Goal: Information Seeking & Learning: Learn about a topic

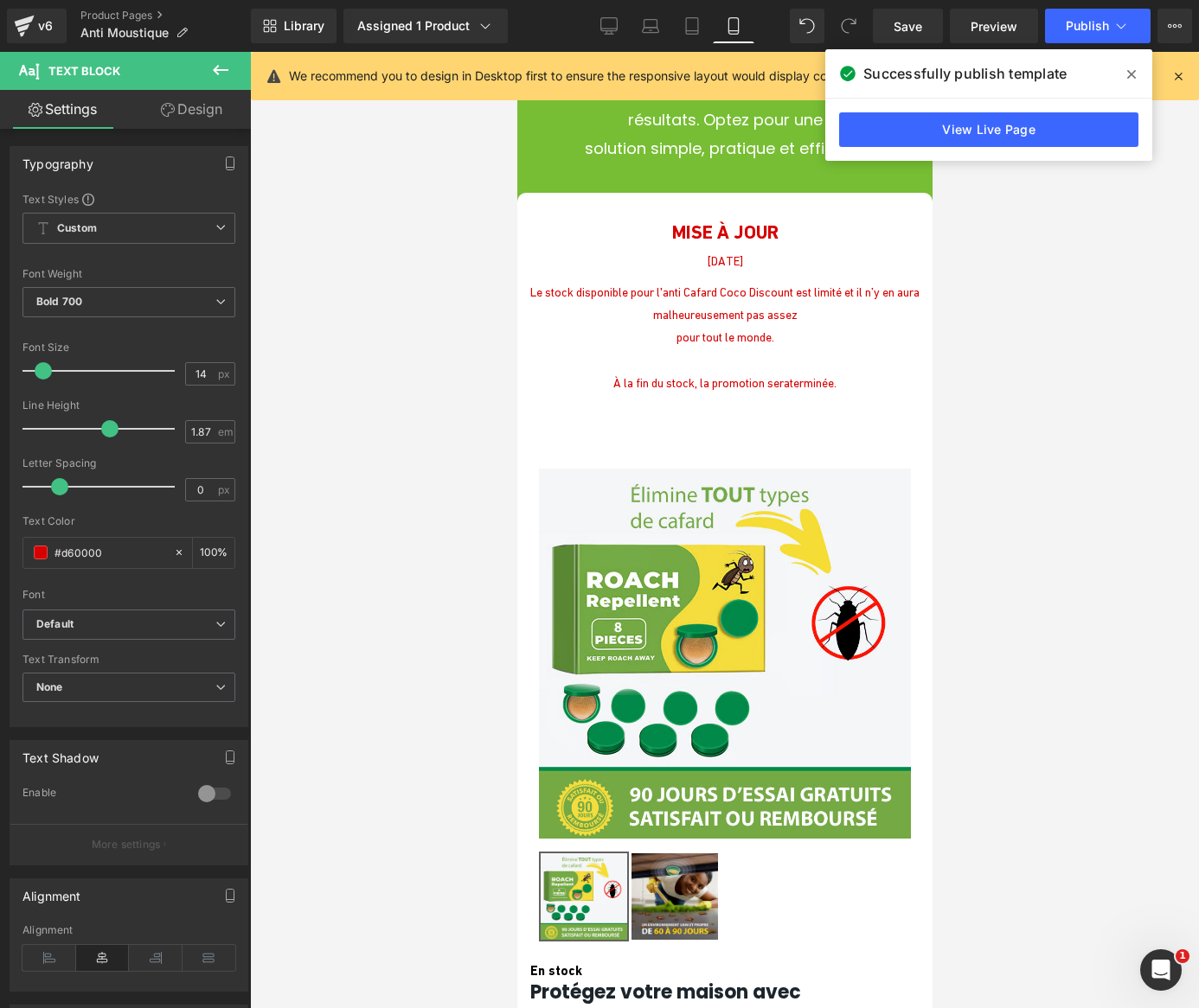
scroll to position [7324, 0]
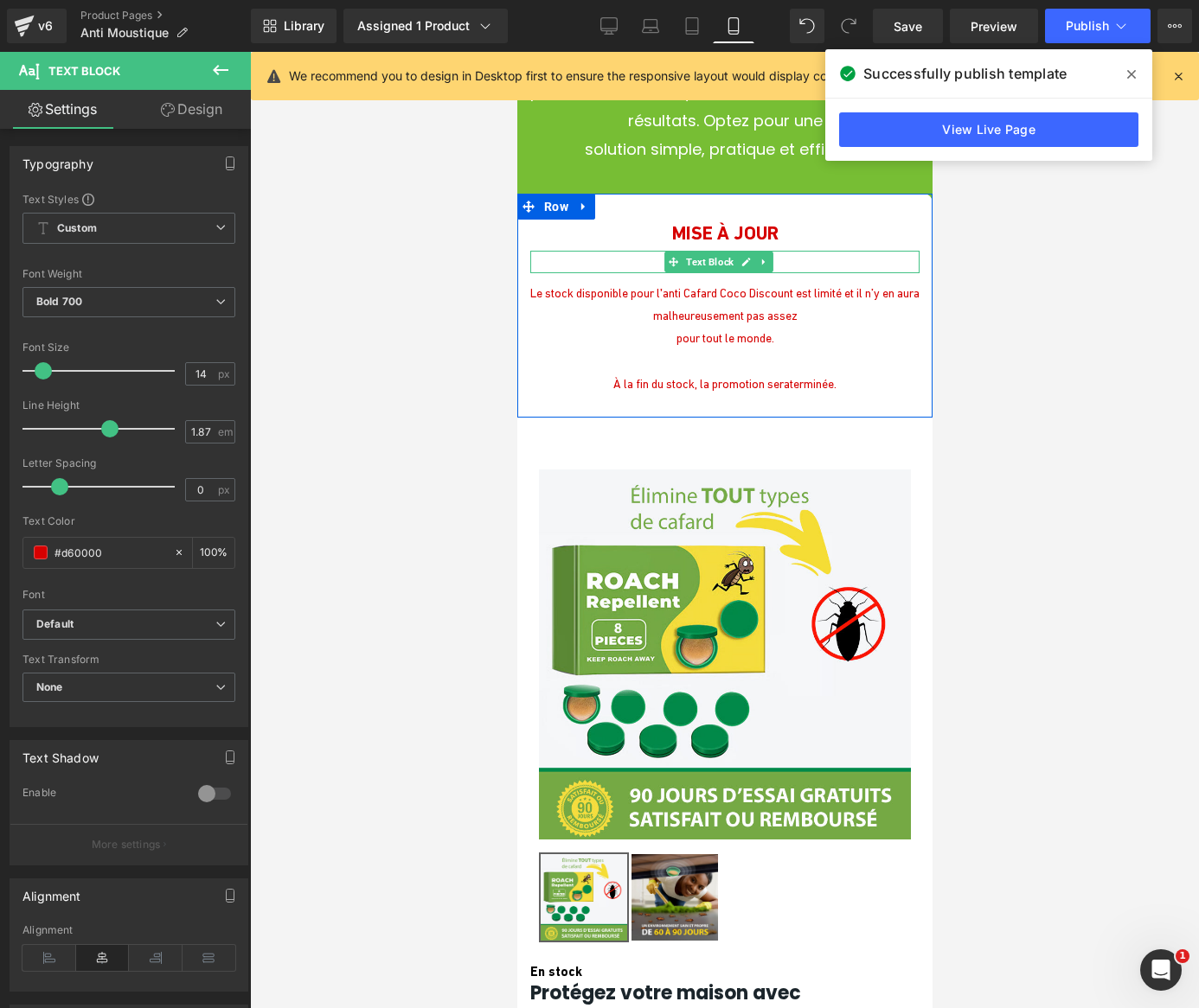
click at [640, 274] on p "[DATE]" at bounding box center [724, 261] width 390 height 22
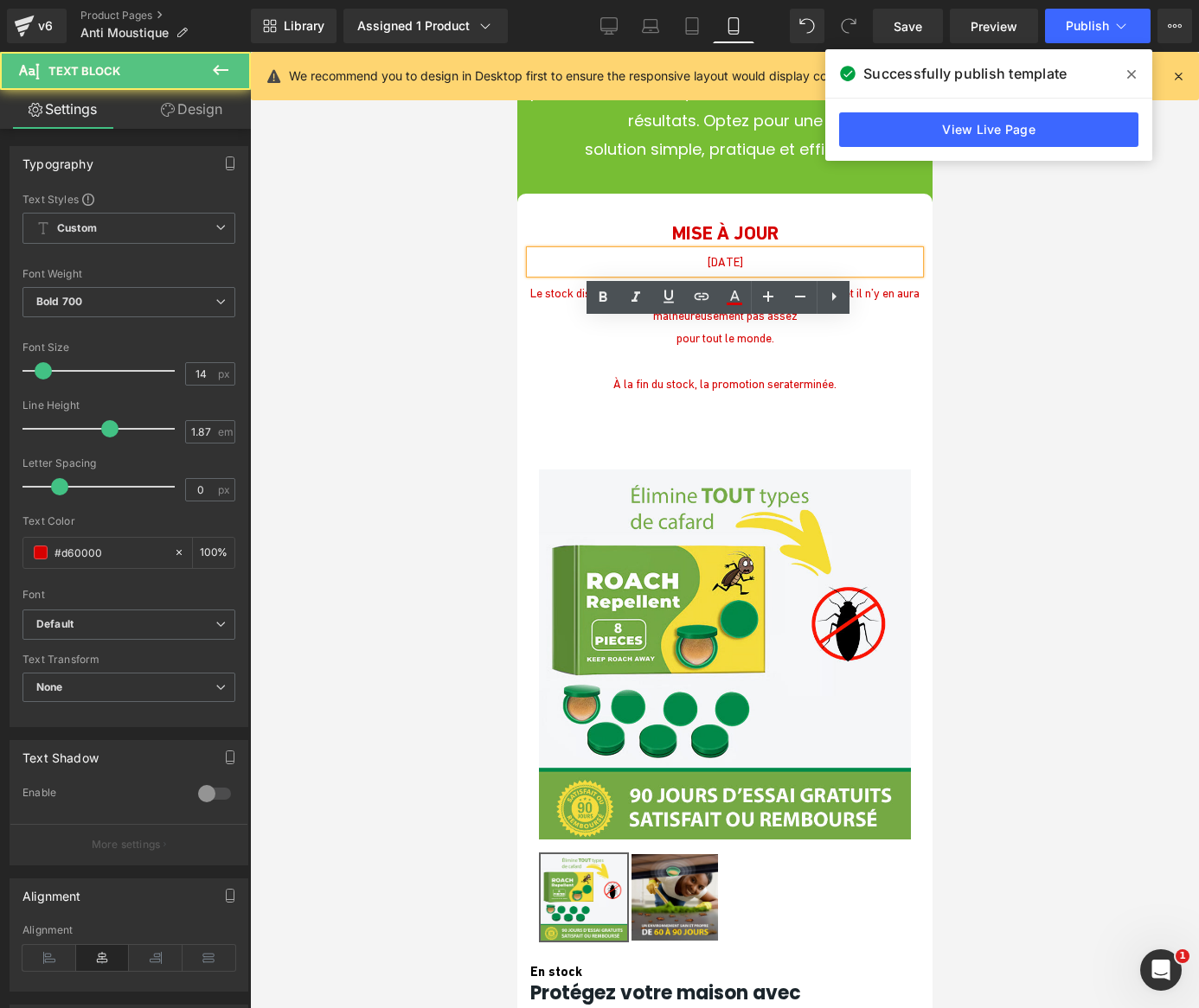
click at [632, 274] on p "[DATE]" at bounding box center [724, 261] width 390 height 22
drag, startPoint x: 632, startPoint y: 331, endPoint x: 766, endPoint y: 334, distance: 134.0
click at [766, 274] on p "[DATE]" at bounding box center [724, 261] width 390 height 22
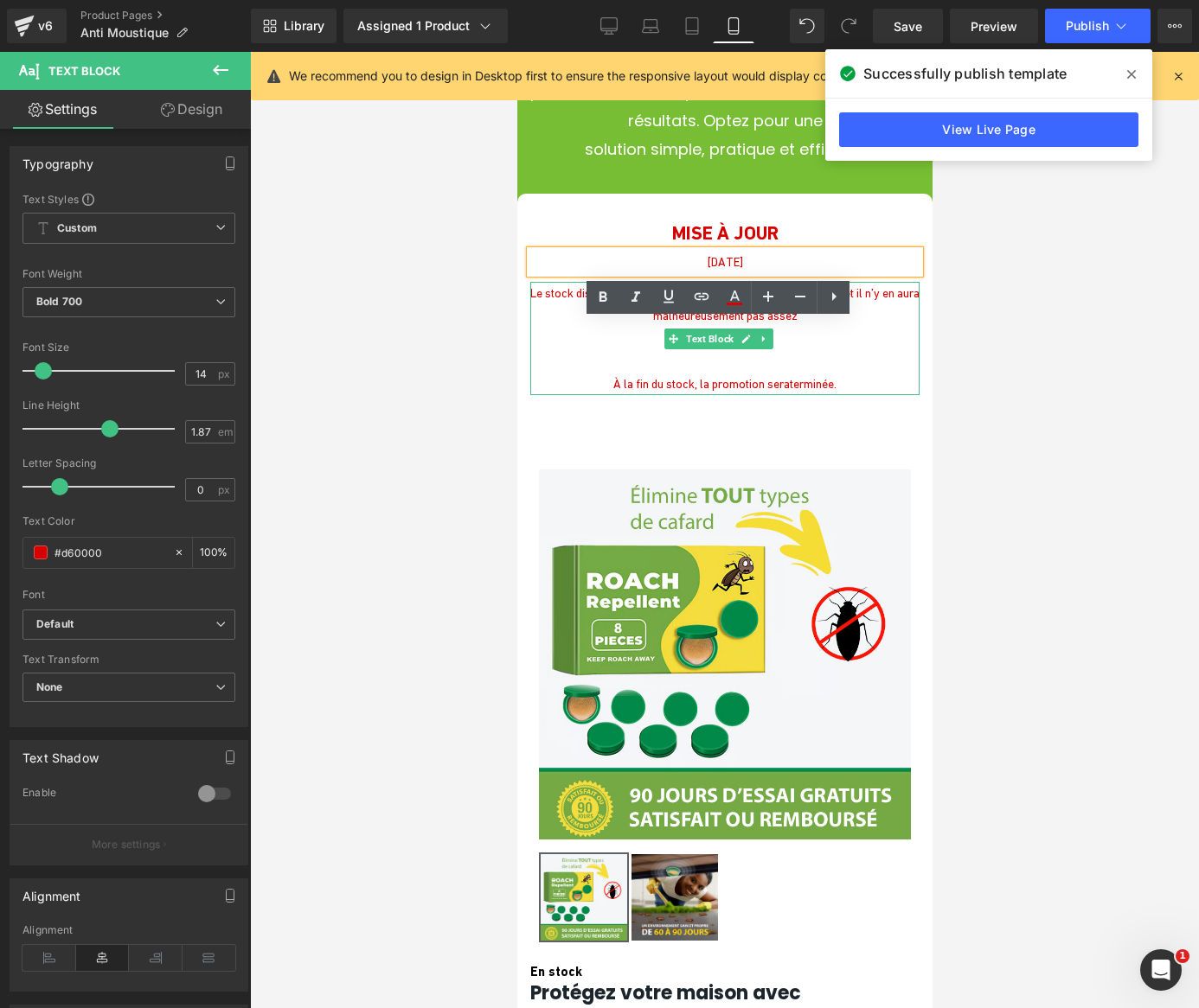
click at [585, 327] on p "Le stock disponible pour l'anti Cafard Coco Discount est limité et il n’y en au…" at bounding box center [724, 304] width 390 height 45
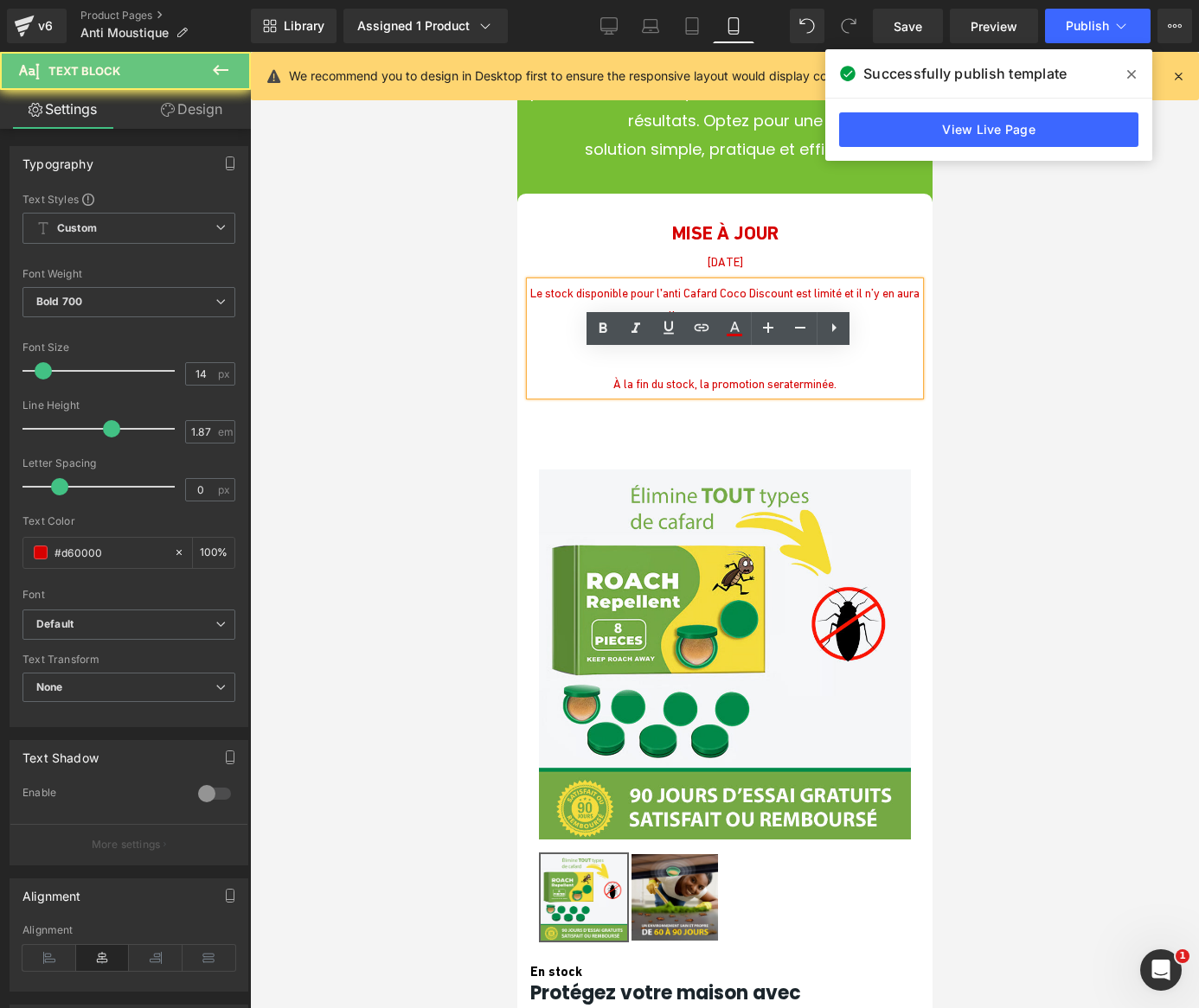
click at [556, 323] on span "Le stock disponible pour l'anti Cafard Coco Discount est limité et il n’y en au…" at bounding box center [724, 304] width 390 height 37
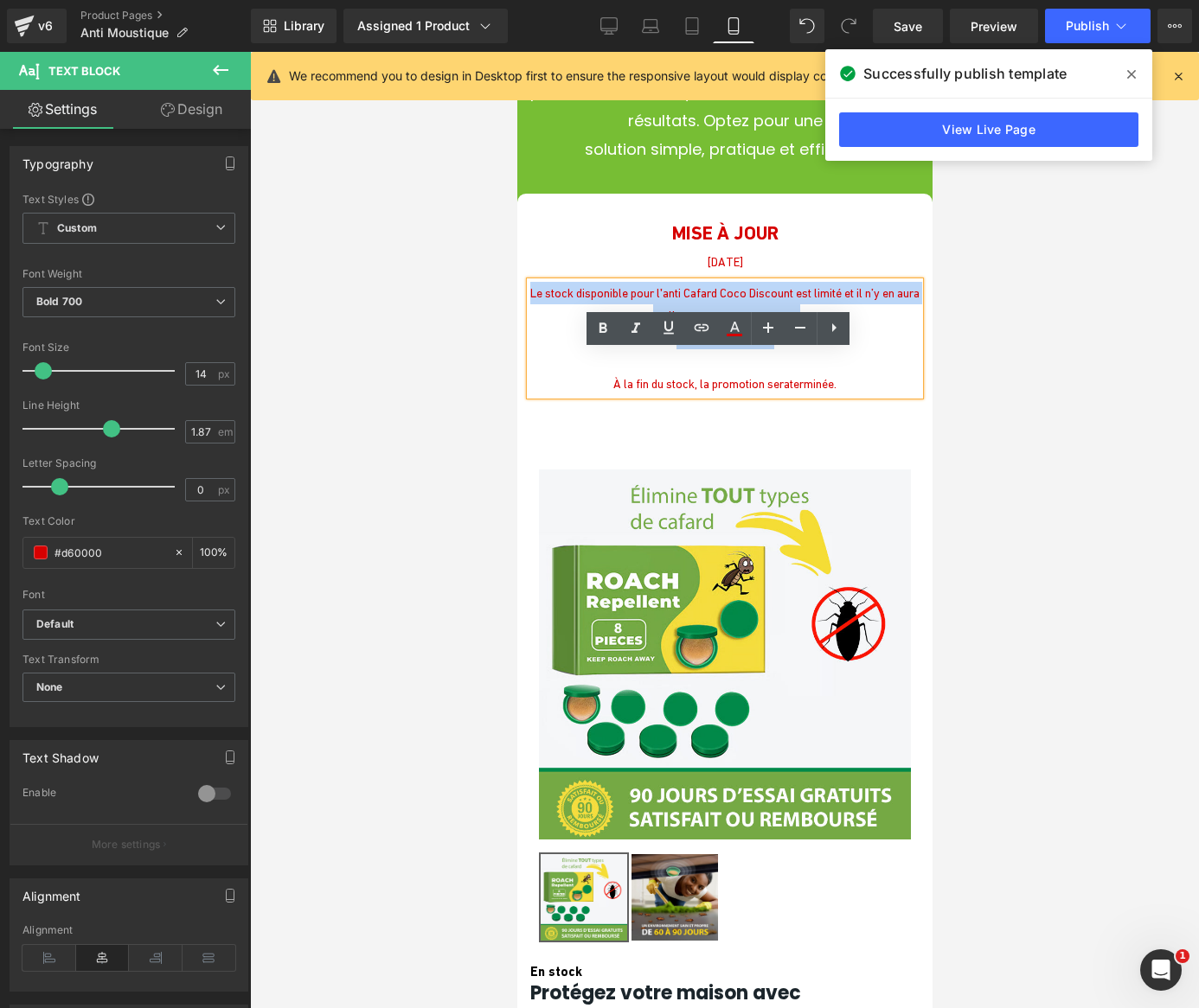
drag, startPoint x: 534, startPoint y: 361, endPoint x: 790, endPoint y: 414, distance: 261.4
click at [790, 395] on div "Le stock disponible pour l'anti Cafard Coco Discount est limité et il n’y en au…" at bounding box center [724, 338] width 390 height 113
click at [778, 349] on p "pour tout le monde." at bounding box center [724, 338] width 390 height 22
drag, startPoint x: 851, startPoint y: 453, endPoint x: 534, endPoint y: 362, distance: 329.8
click at [534, 362] on div "Le stock disponible pour l'anti Cafard Coco Discount est limité et il n’y en au…" at bounding box center [724, 338] width 390 height 113
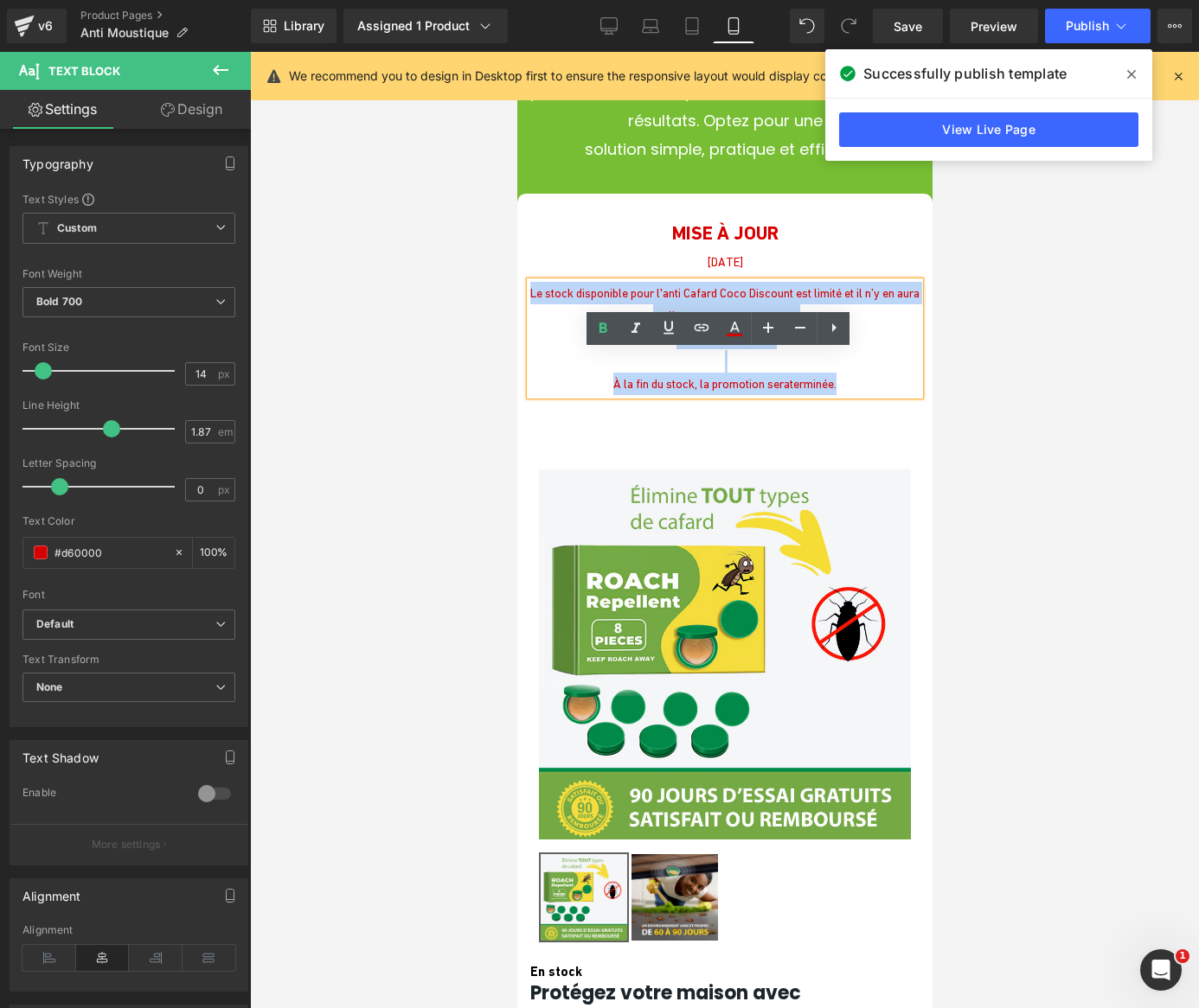
click at [545, 250] on p "MISE À JOUR" at bounding box center [724, 234] width 390 height 36
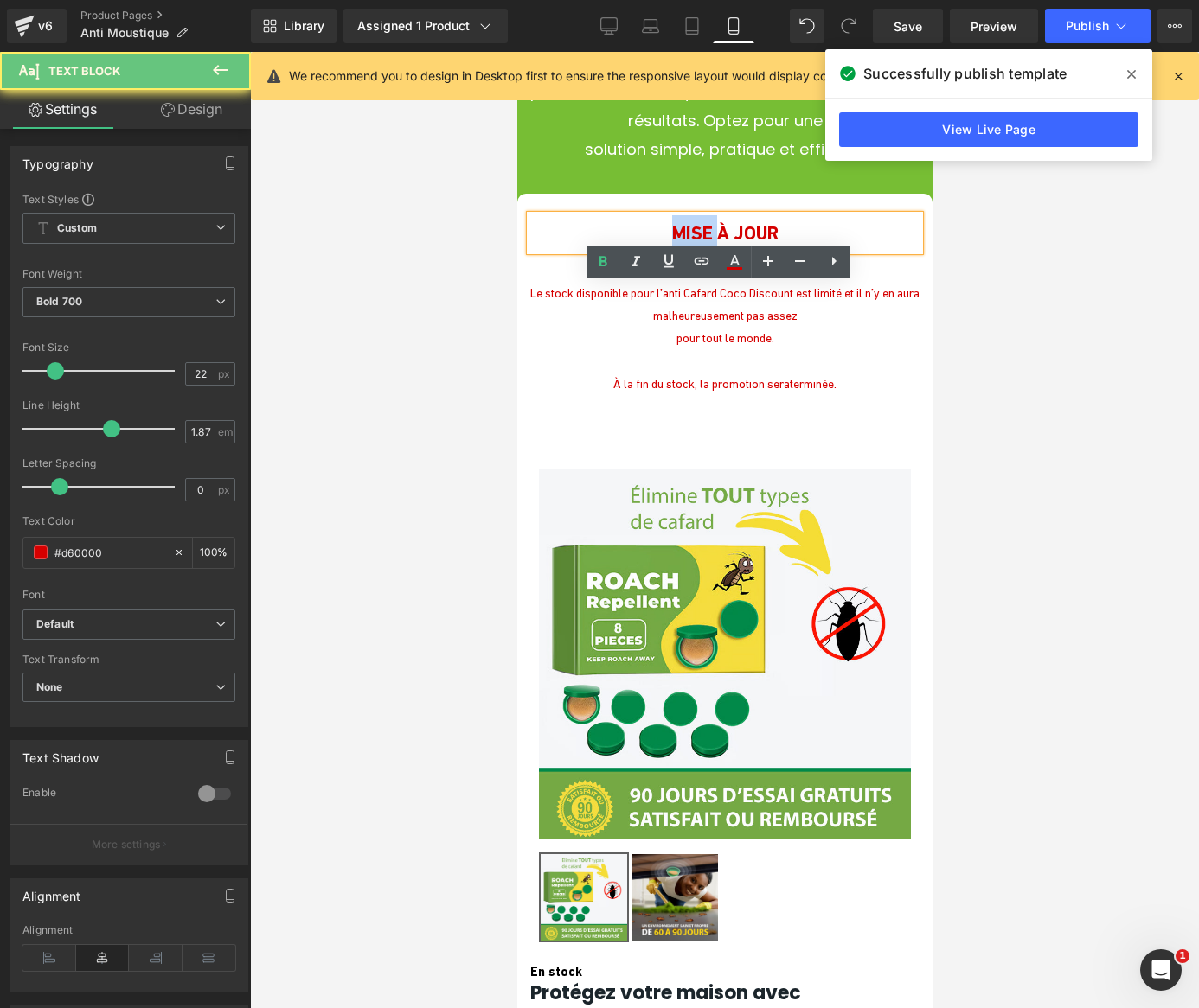
click at [545, 250] on p "MISE À JOUR" at bounding box center [724, 234] width 390 height 36
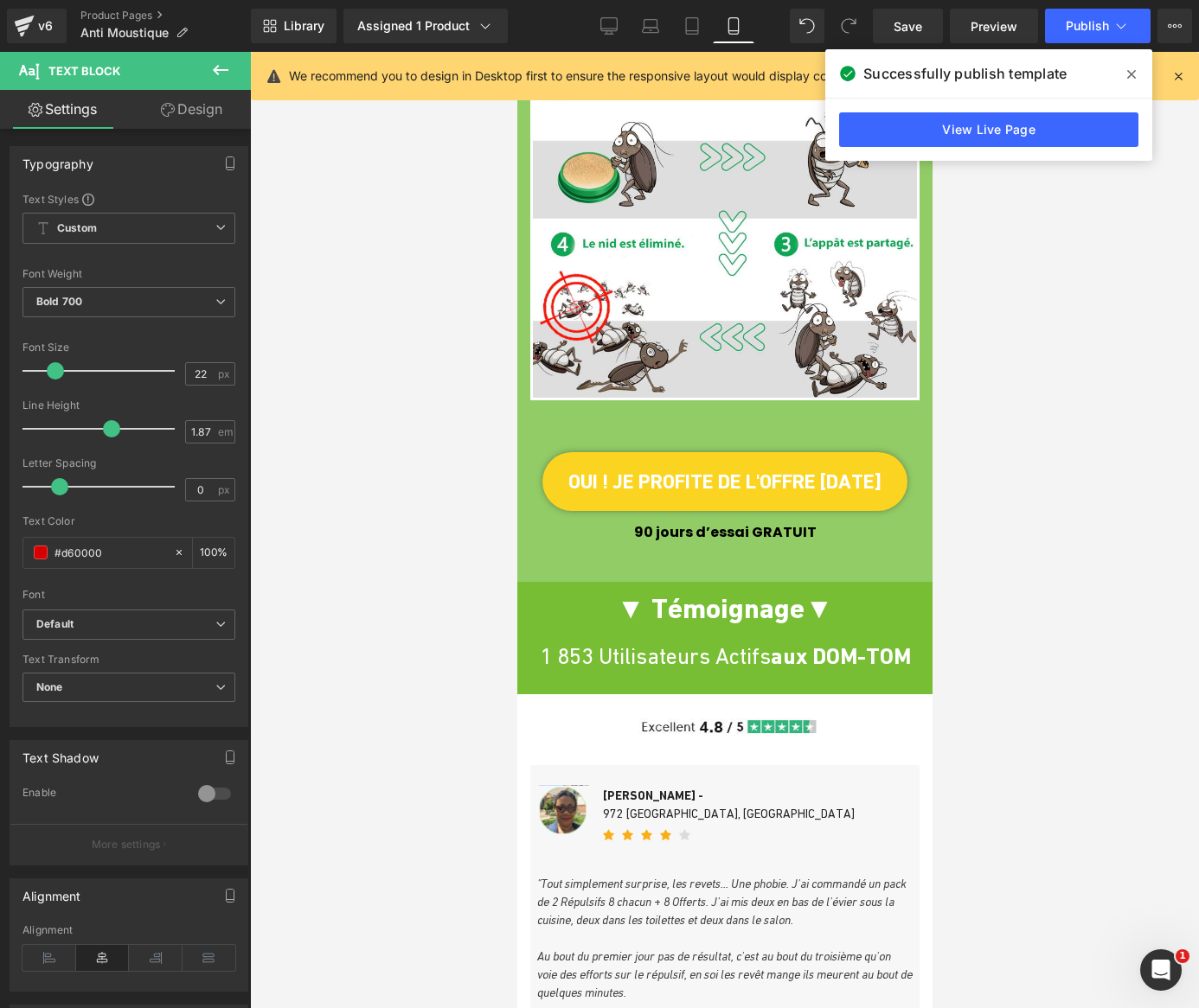
scroll to position [2656, 0]
